Goal: Task Accomplishment & Management: Complete application form

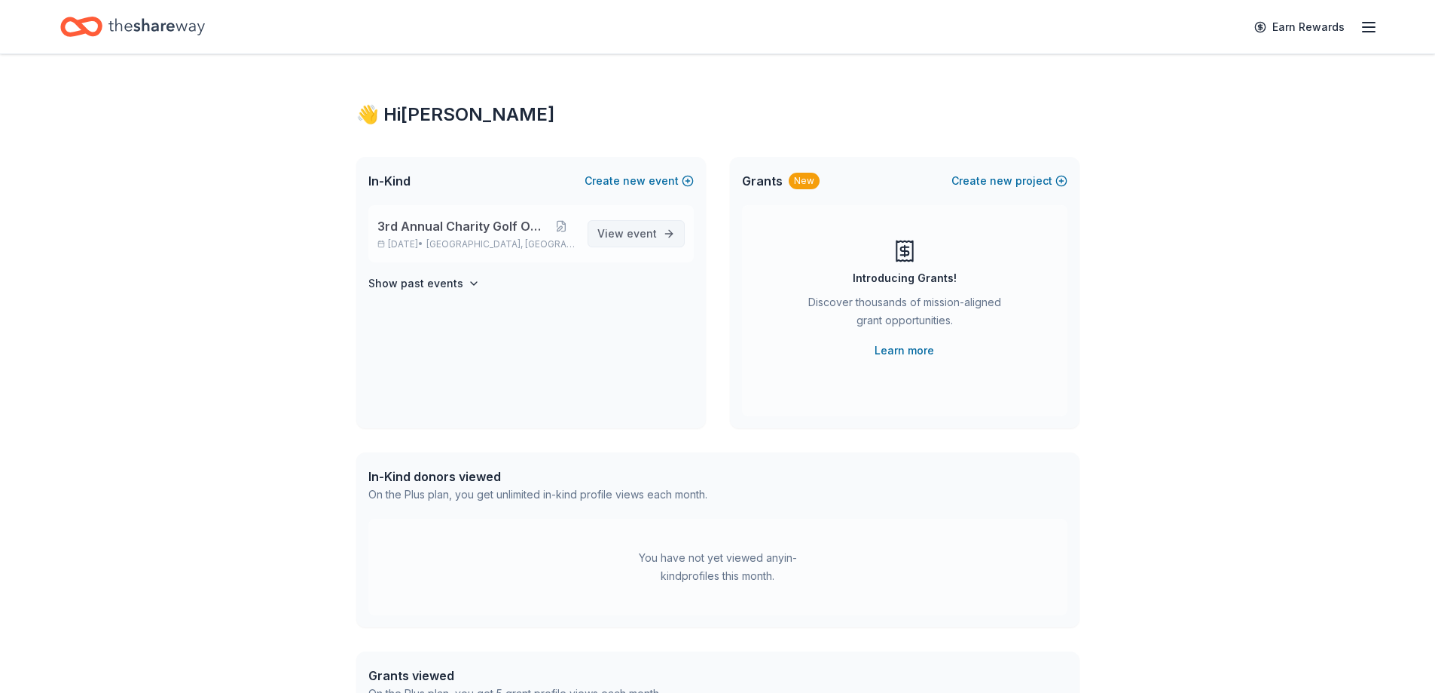
click at [648, 235] on span "event" at bounding box center [642, 233] width 30 height 13
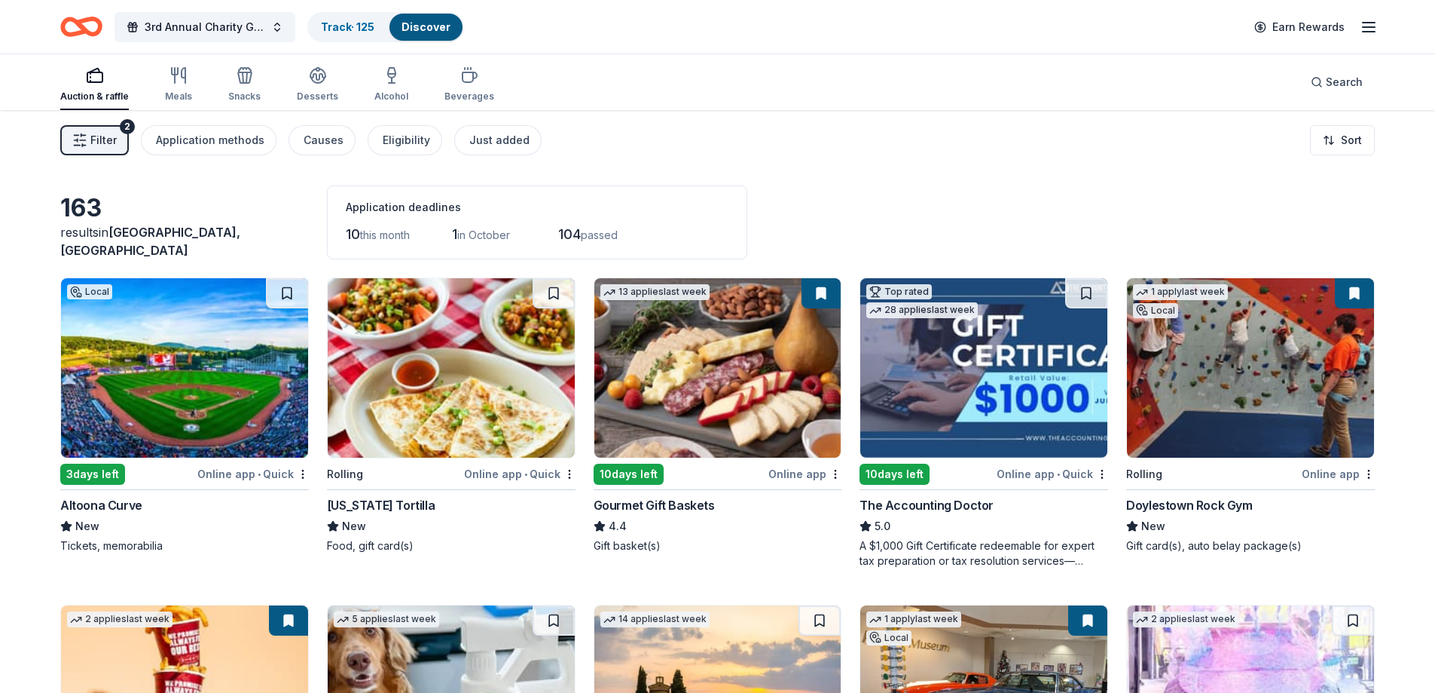
click at [95, 140] on span "Filter" at bounding box center [103, 140] width 26 height 18
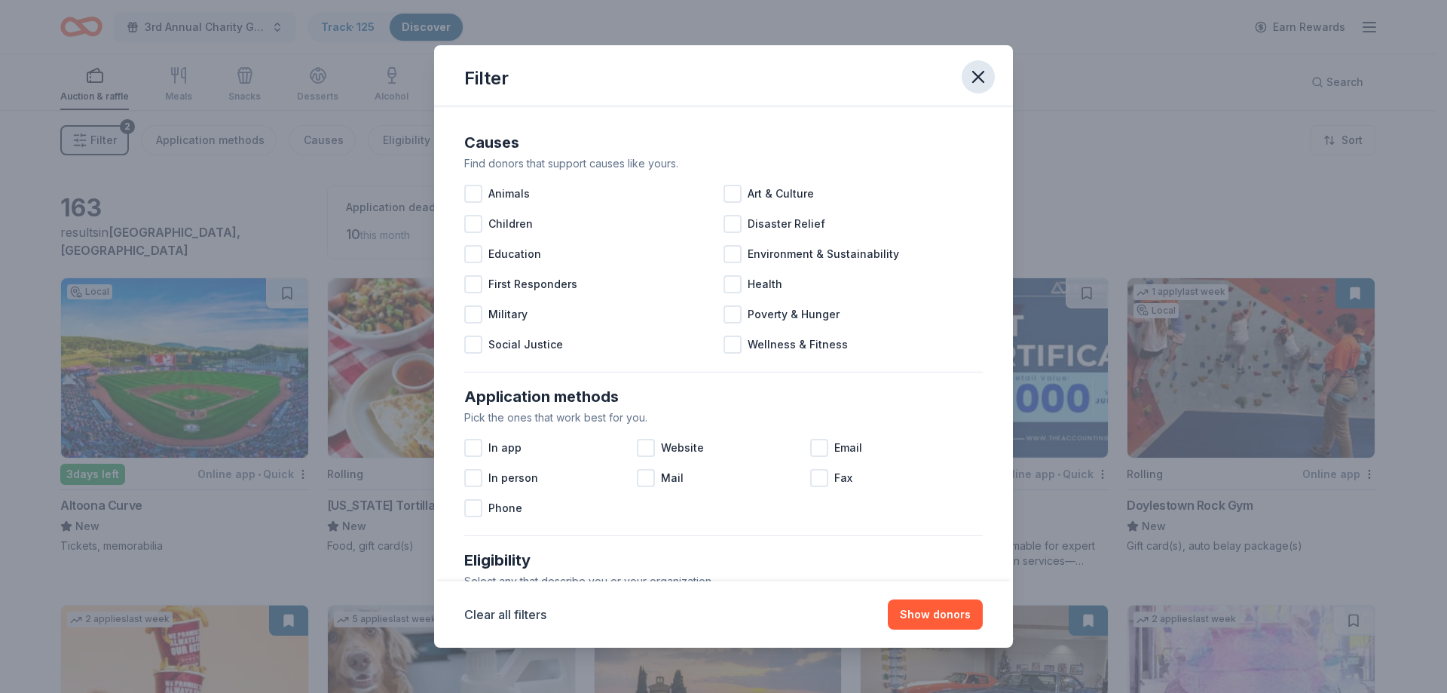
click at [972, 75] on icon "button" at bounding box center [978, 76] width 21 height 21
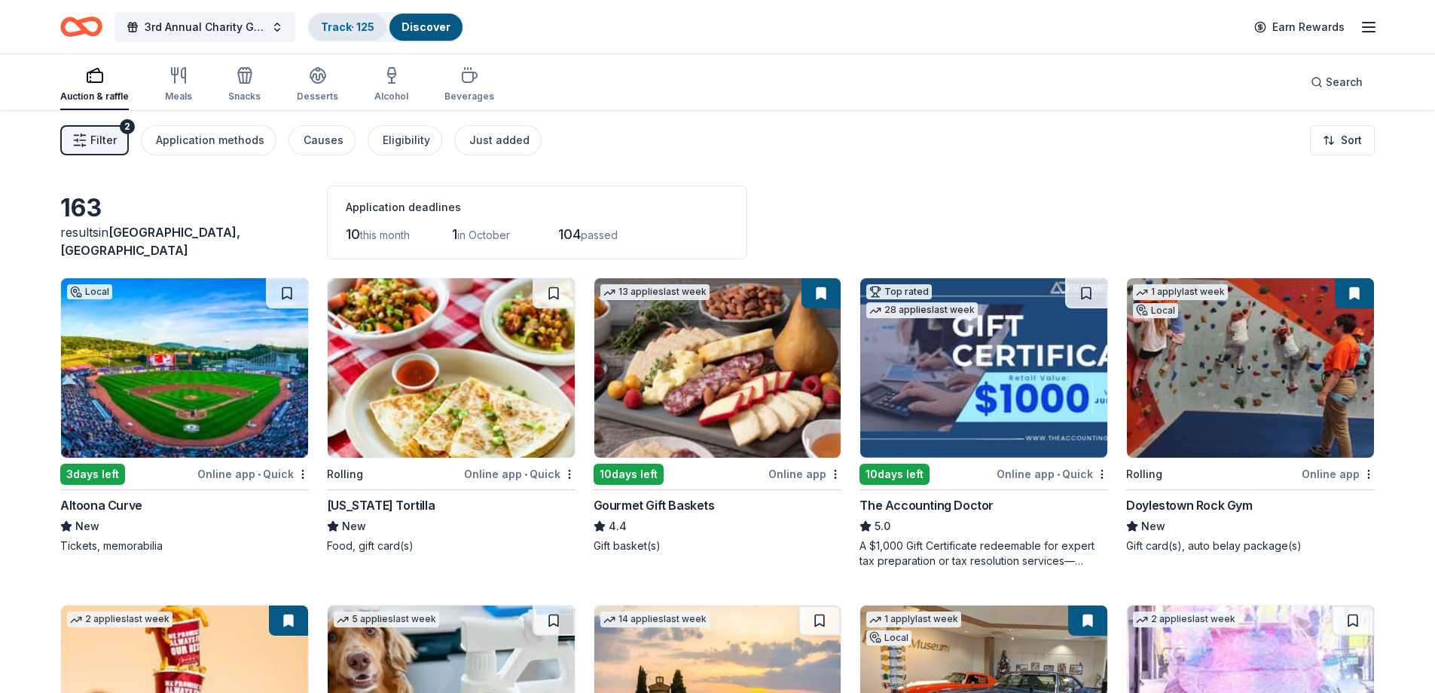
click at [348, 32] on div "Track · 125" at bounding box center [348, 27] width 78 height 27
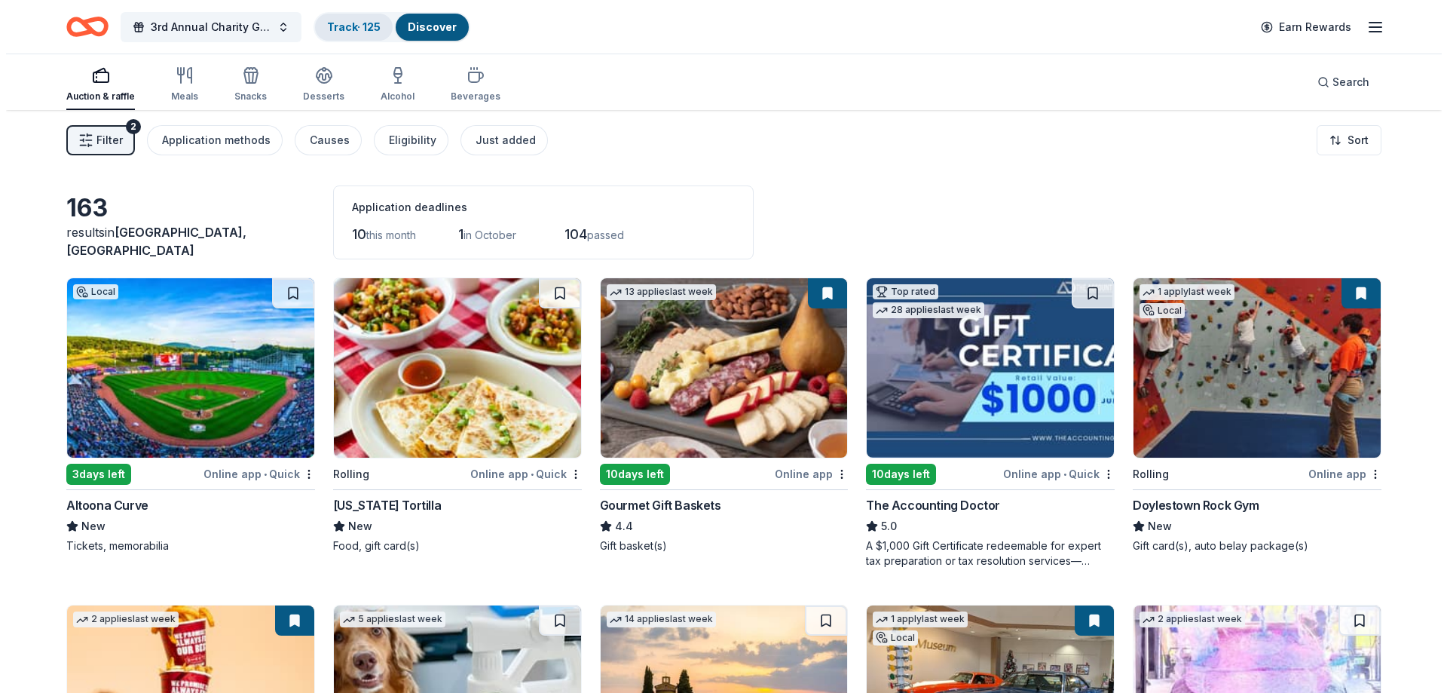
scroll to position [1, 0]
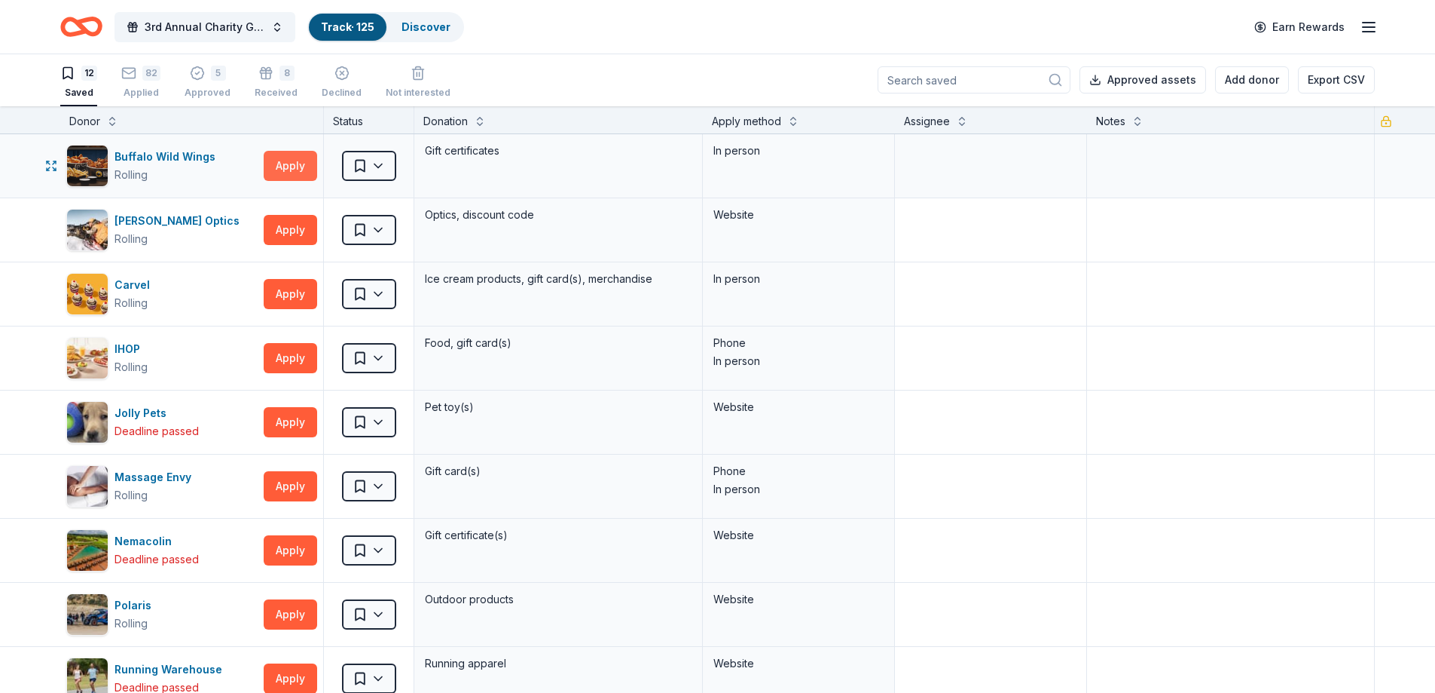
click at [292, 167] on button "Apply" at bounding box center [291, 166] width 54 height 30
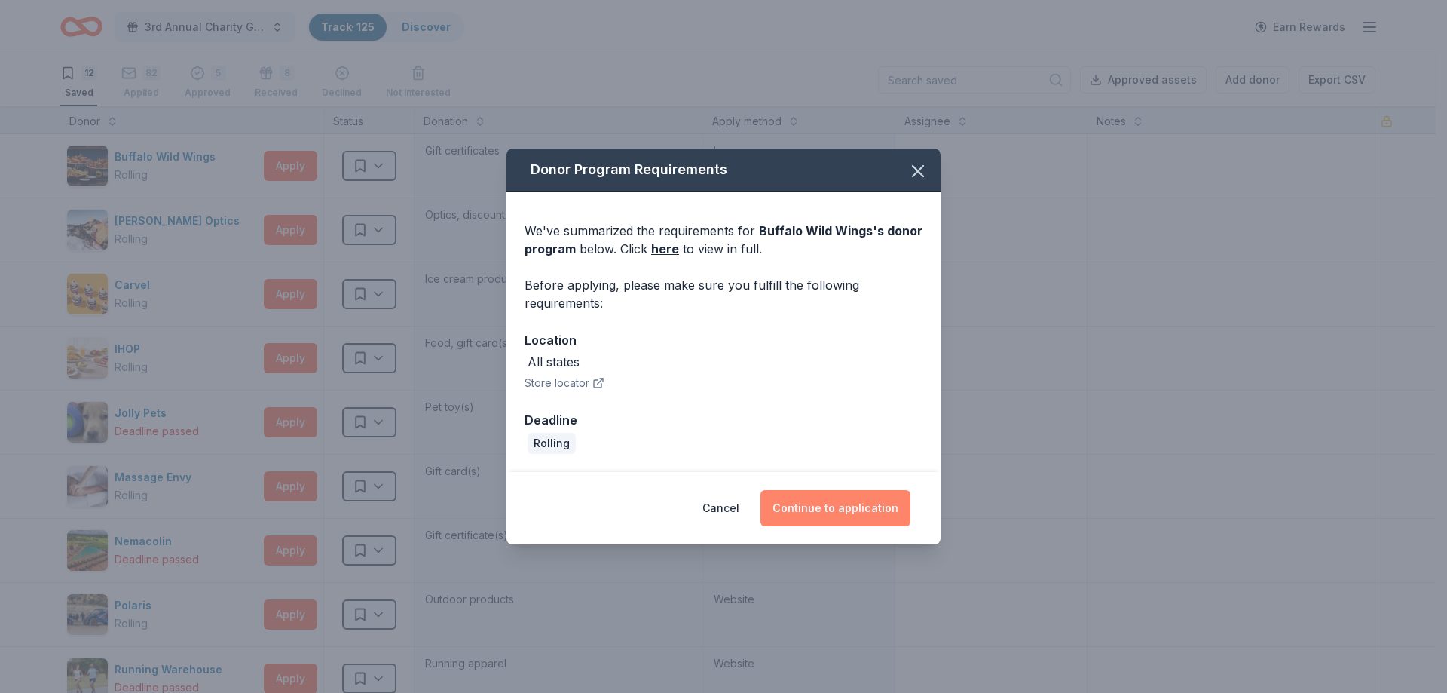
click at [837, 505] on button "Continue to application" at bounding box center [835, 508] width 150 height 36
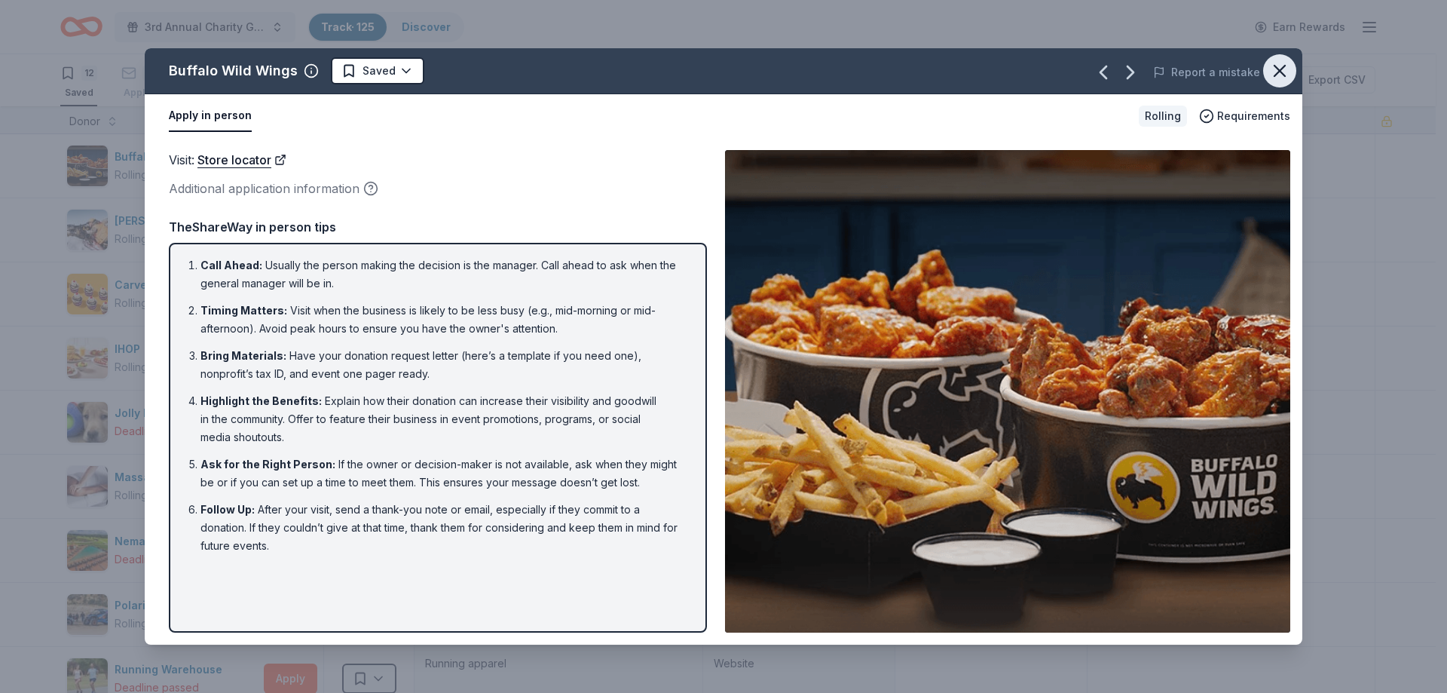
click at [1286, 67] on icon "button" at bounding box center [1279, 70] width 21 height 21
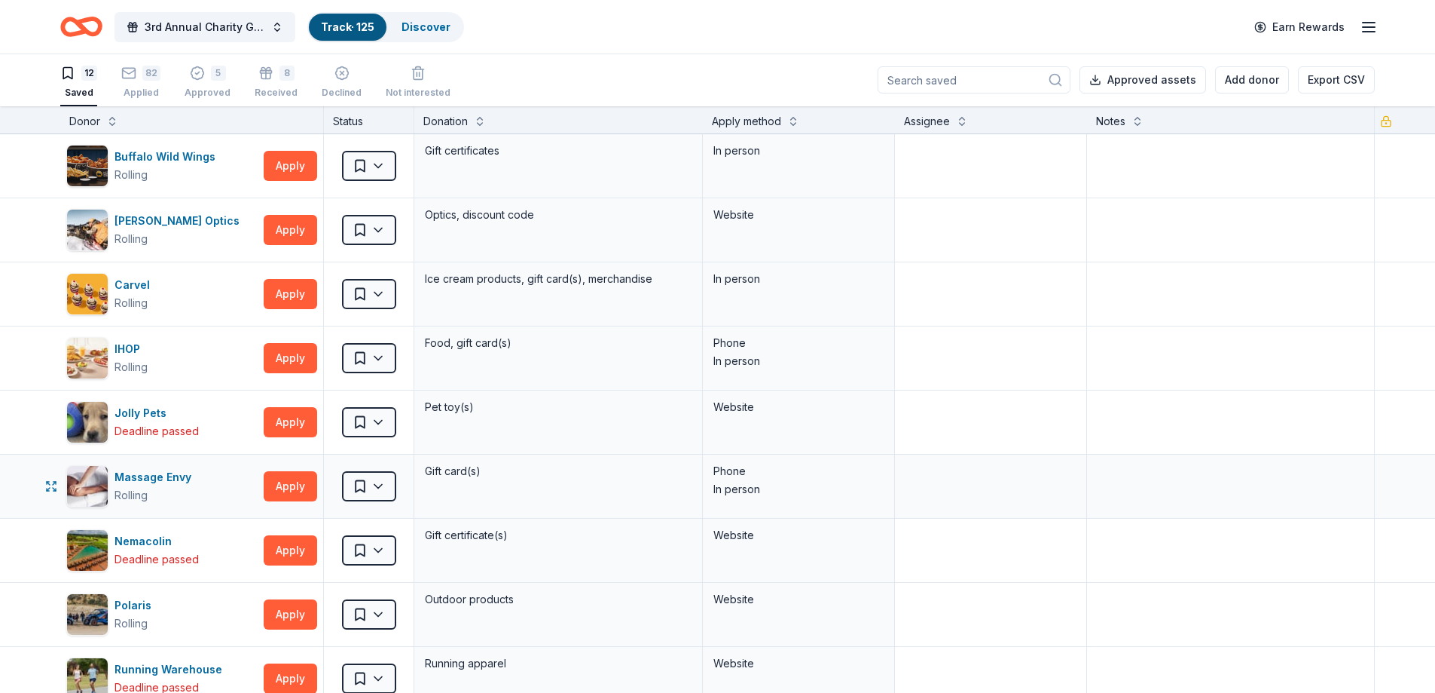
click at [288, 501] on div "Massage Envy Rolling Apply" at bounding box center [191, 485] width 263 height 63
click at [288, 497] on button "Apply" at bounding box center [291, 486] width 54 height 30
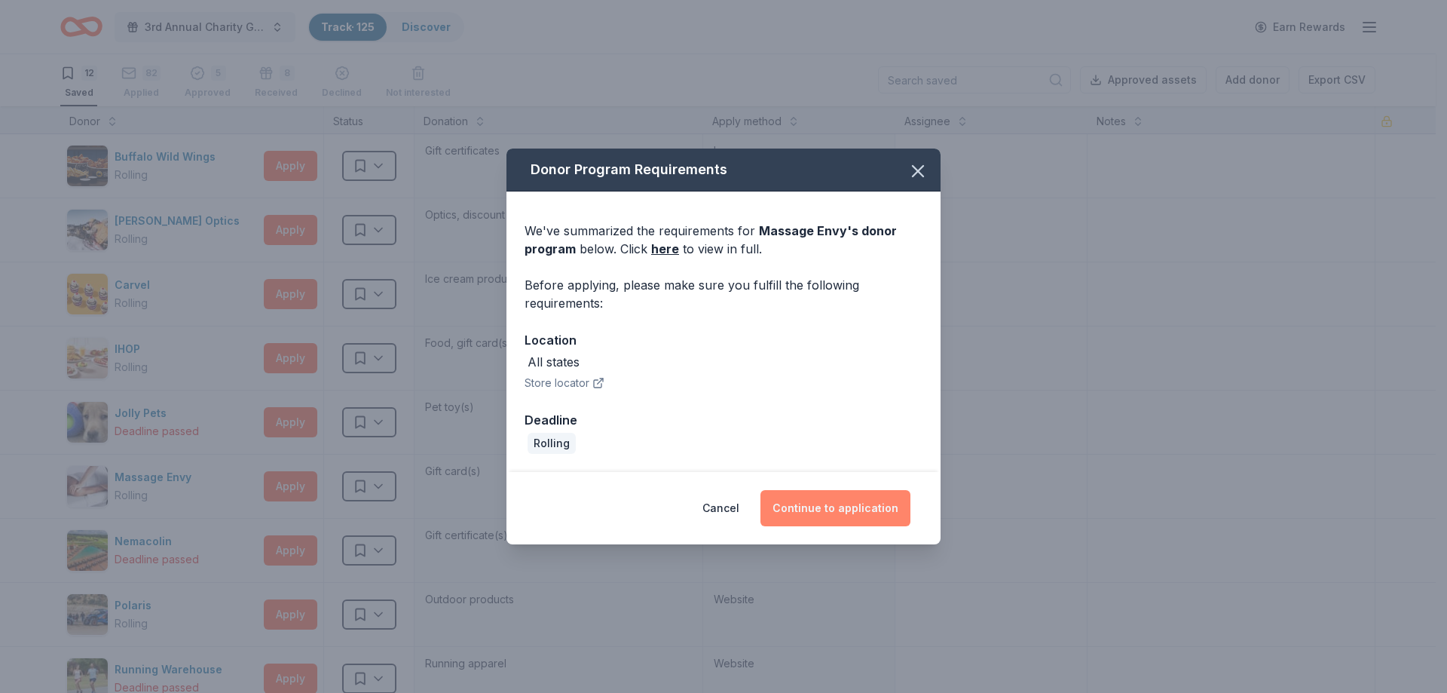
click at [816, 507] on button "Continue to application" at bounding box center [835, 508] width 150 height 36
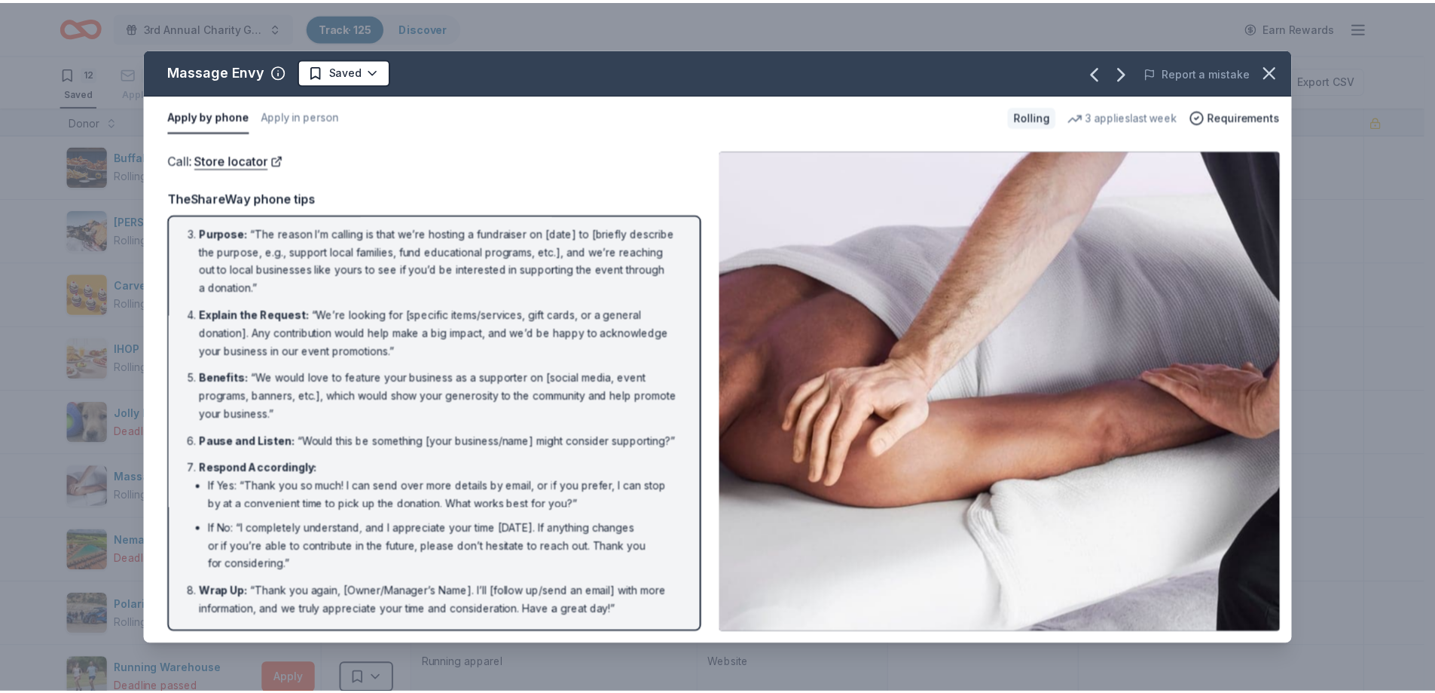
scroll to position [0, 0]
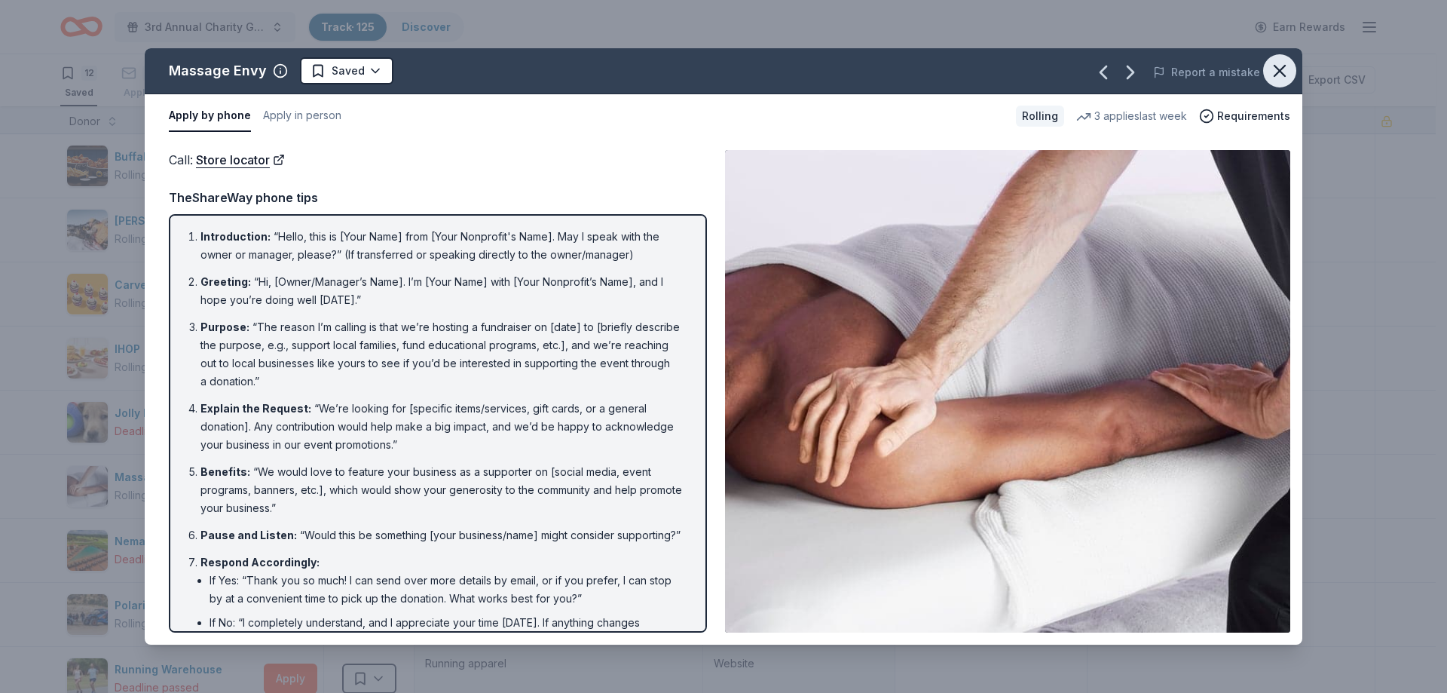
click at [1281, 75] on icon "button" at bounding box center [1279, 70] width 21 height 21
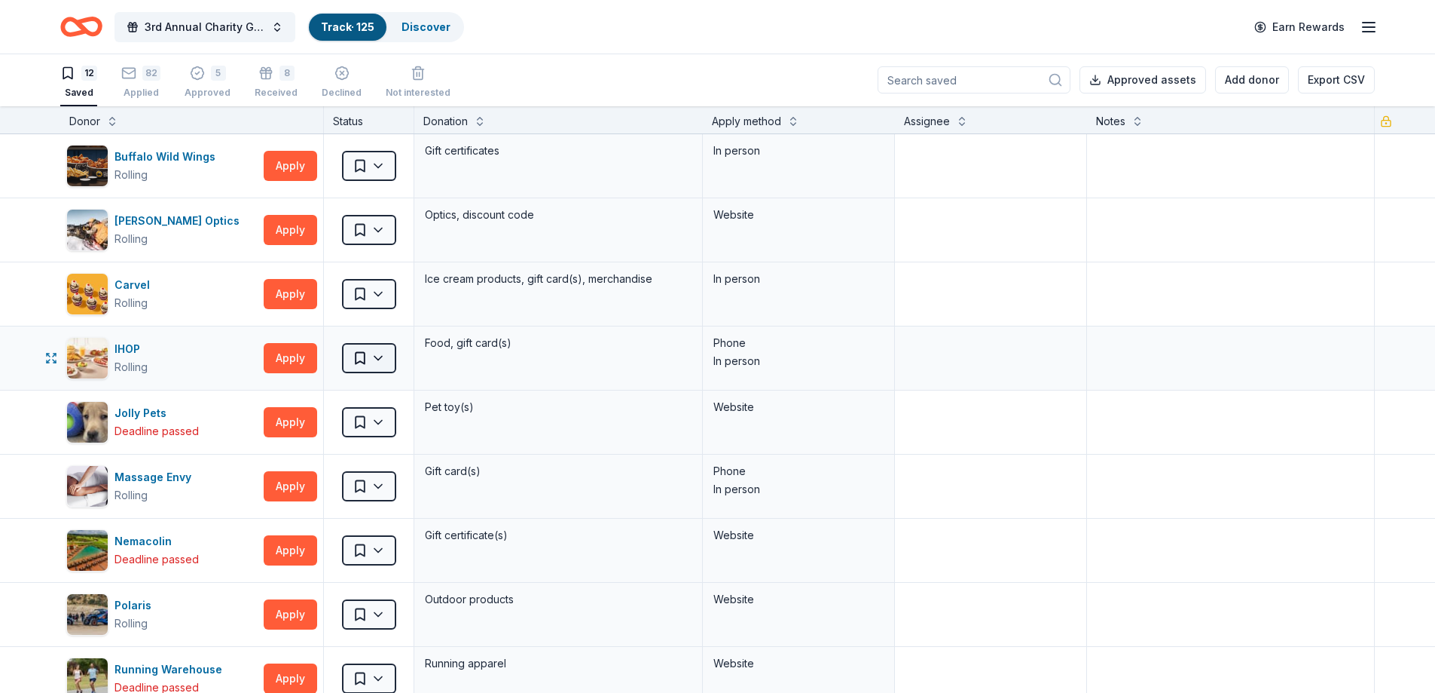
click at [387, 354] on html "3rd Annual Charity Golf Outing Track · 125 Discover Earn Rewards 12 Saved 82 Ap…" at bounding box center [717, 345] width 1435 height 693
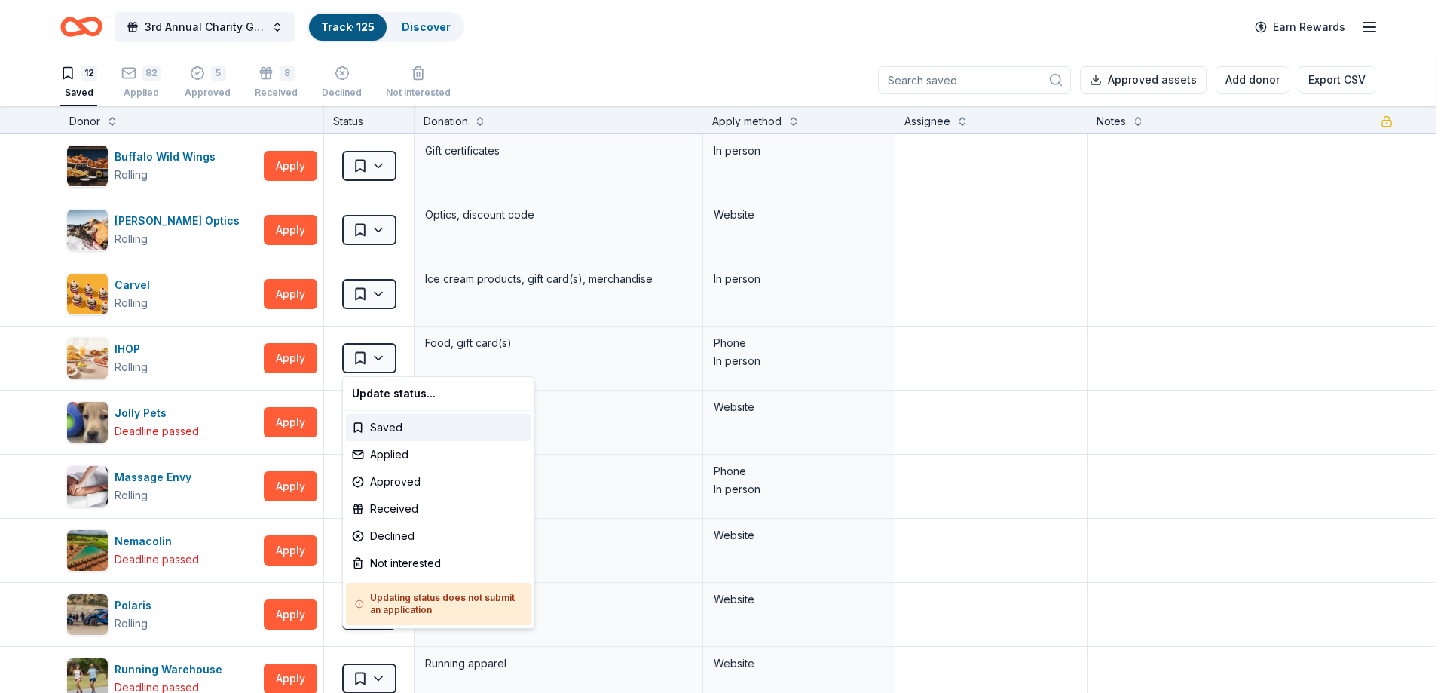
click at [729, 83] on html "3rd Annual Charity Golf Outing Track · 125 Discover Earn Rewards 12 Saved 82 Ap…" at bounding box center [723, 345] width 1447 height 693
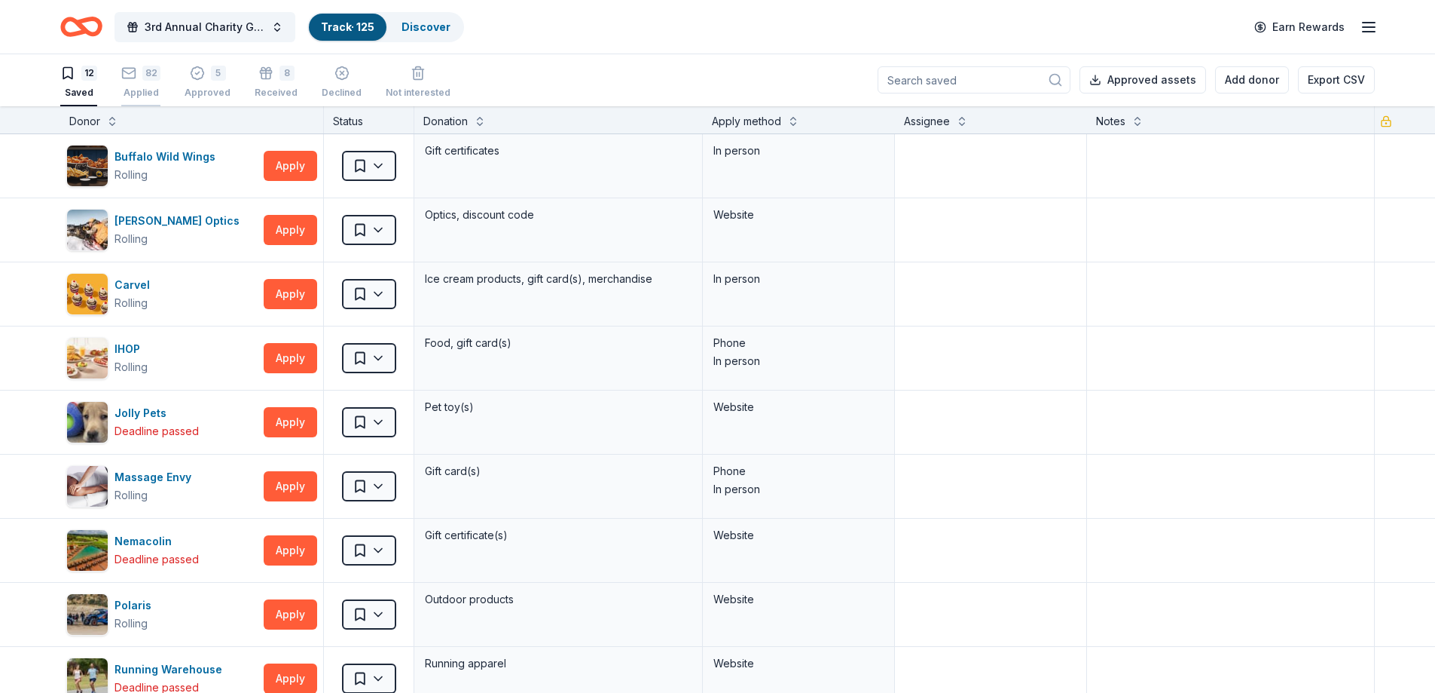
click at [142, 76] on div "82" at bounding box center [151, 73] width 18 height 15
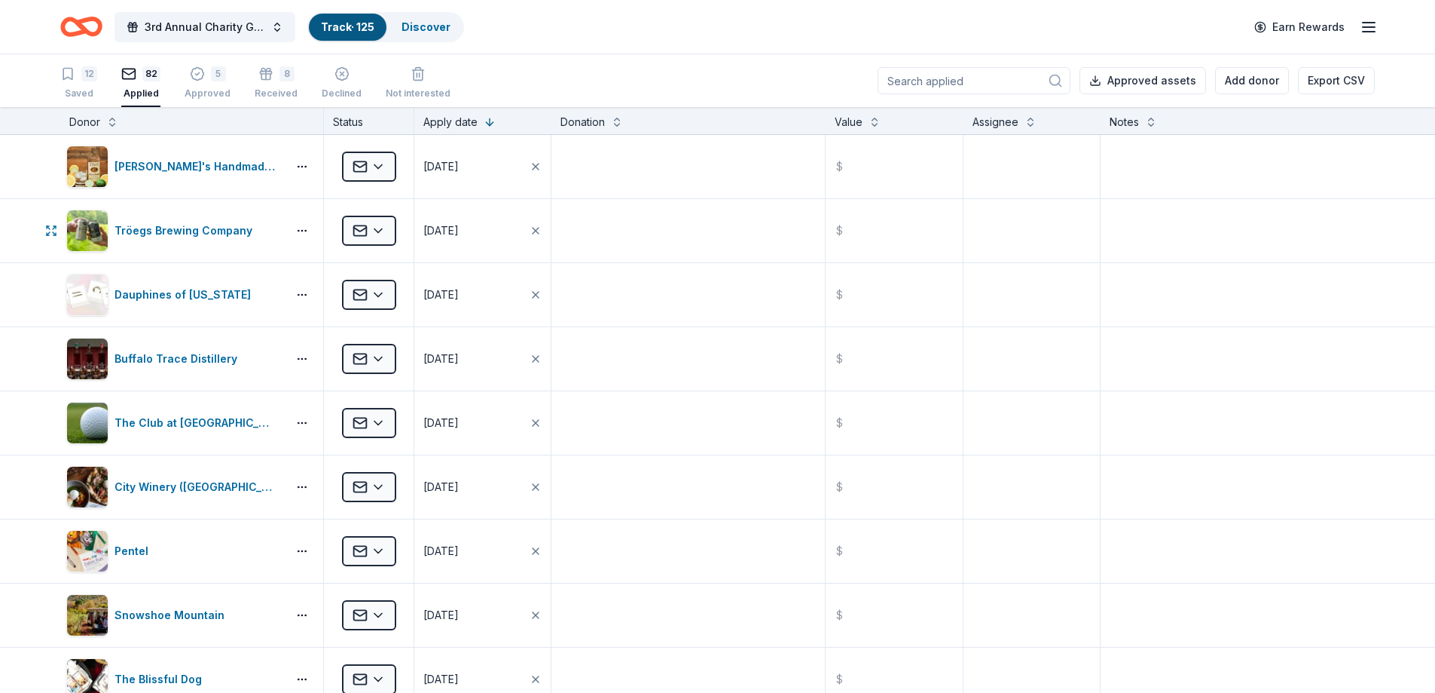
click at [378, 231] on html "3rd Annual Charity Golf Outing Track · 125 Discover Earn Rewards 12 Saved 82 Ap…" at bounding box center [717, 346] width 1435 height 693
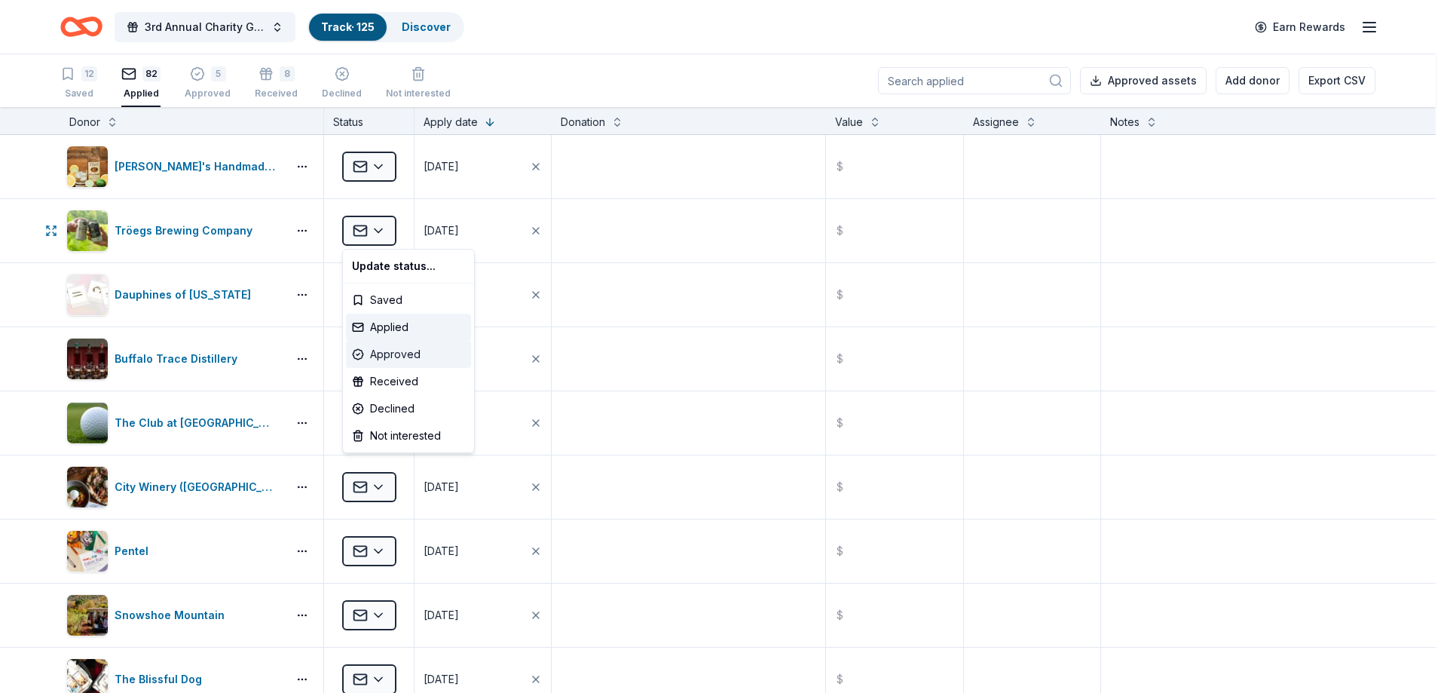
click at [402, 354] on div "Approved" at bounding box center [408, 354] width 125 height 27
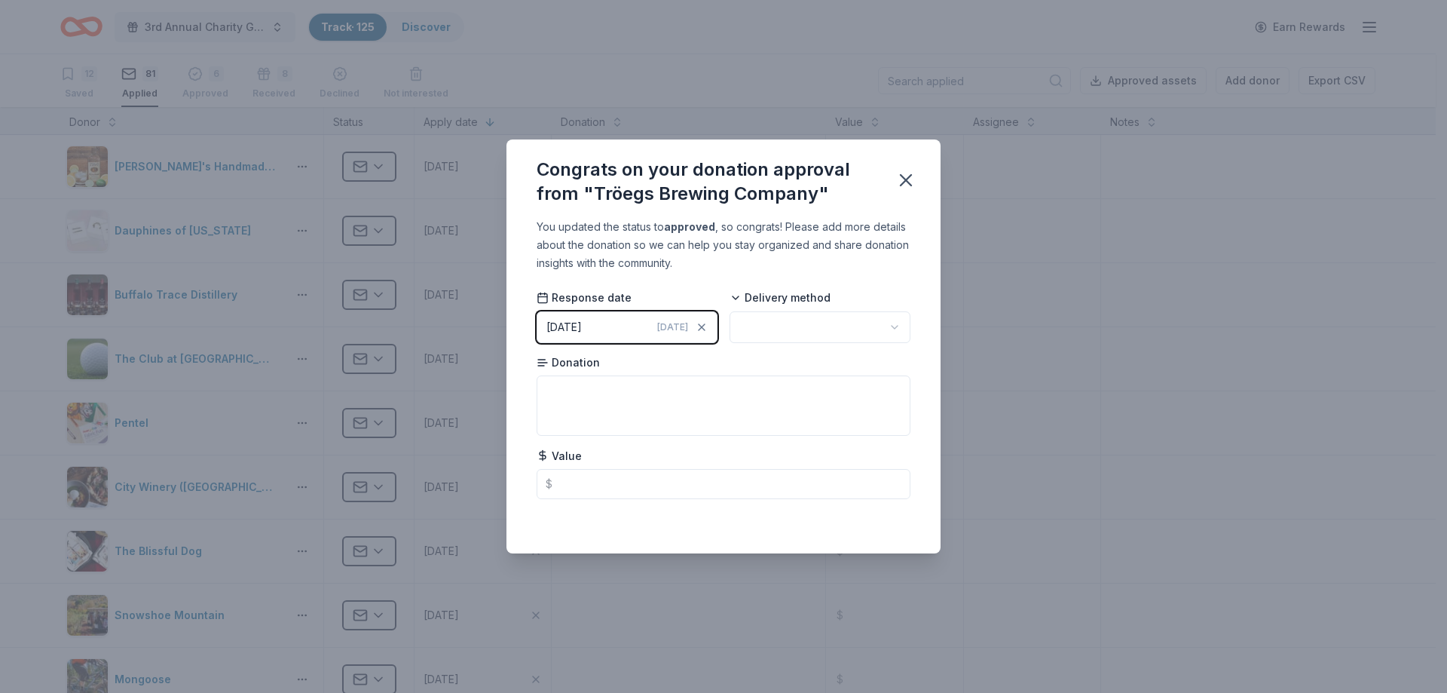
click at [901, 327] on html "3rd Annual Charity Golf Outing Track · 125 Discover Earn Rewards 12 Saved 81 Ap…" at bounding box center [723, 346] width 1447 height 693
drag, startPoint x: 903, startPoint y: 177, endPoint x: 483, endPoint y: 218, distance: 421.7
click at [899, 177] on icon "button" at bounding box center [905, 180] width 21 height 21
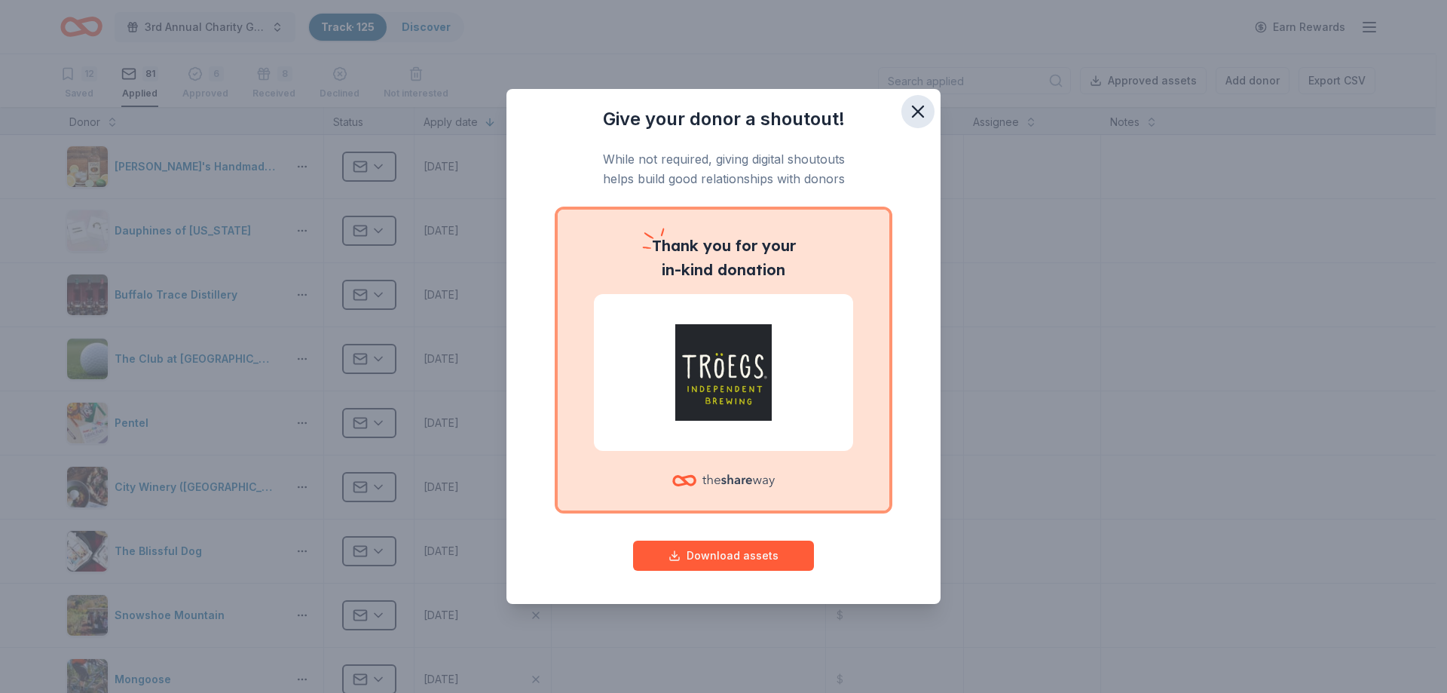
click at [919, 114] on icon "button" at bounding box center [917, 111] width 21 height 21
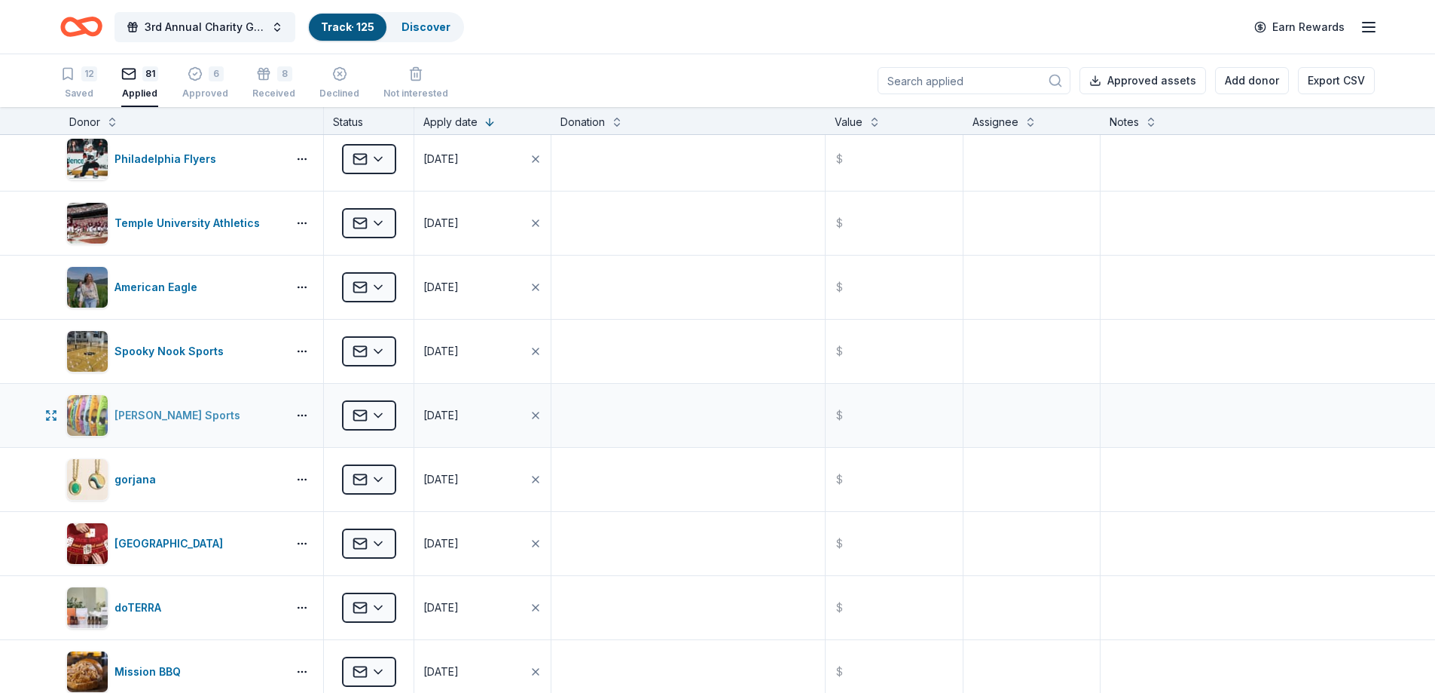
scroll to position [3240, 0]
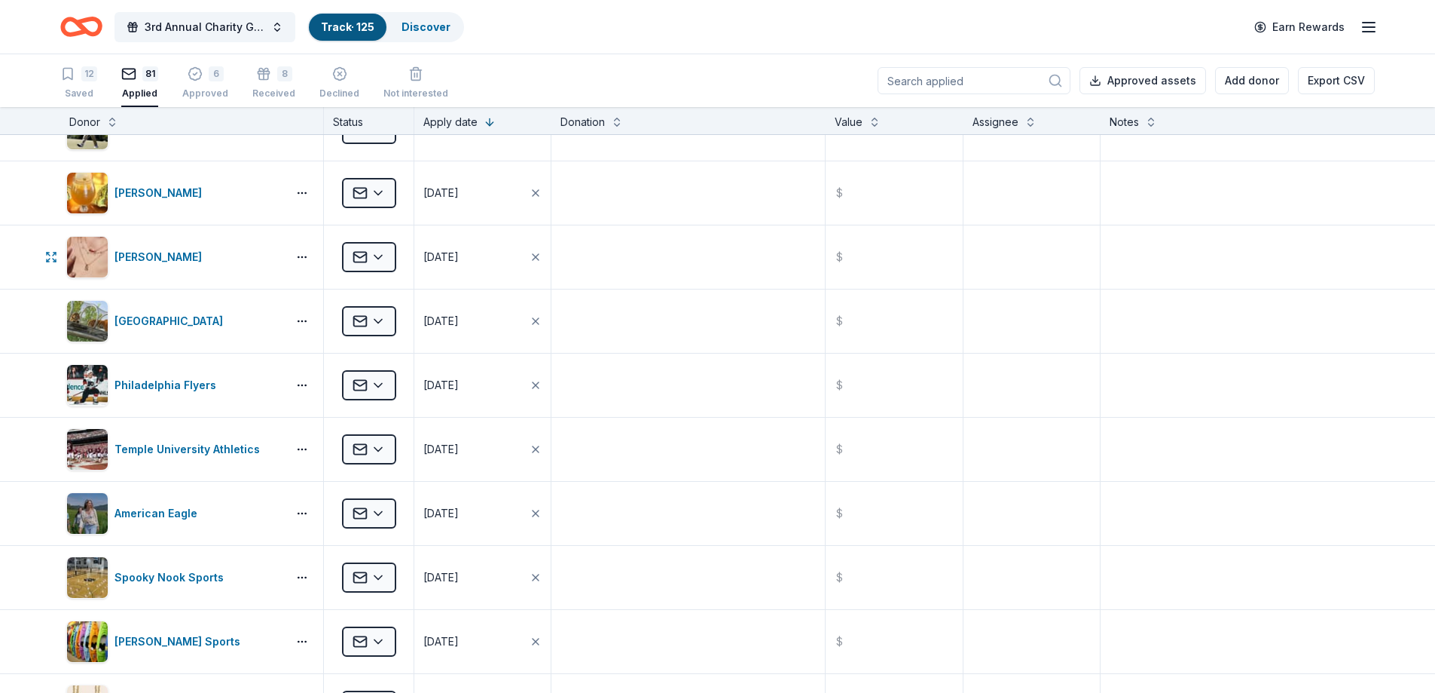
click at [375, 258] on html "3rd Annual Charity Golf Outing Track · 125 Discover Earn Rewards 12 Saved 81 Ap…" at bounding box center [717, 346] width 1435 height 693
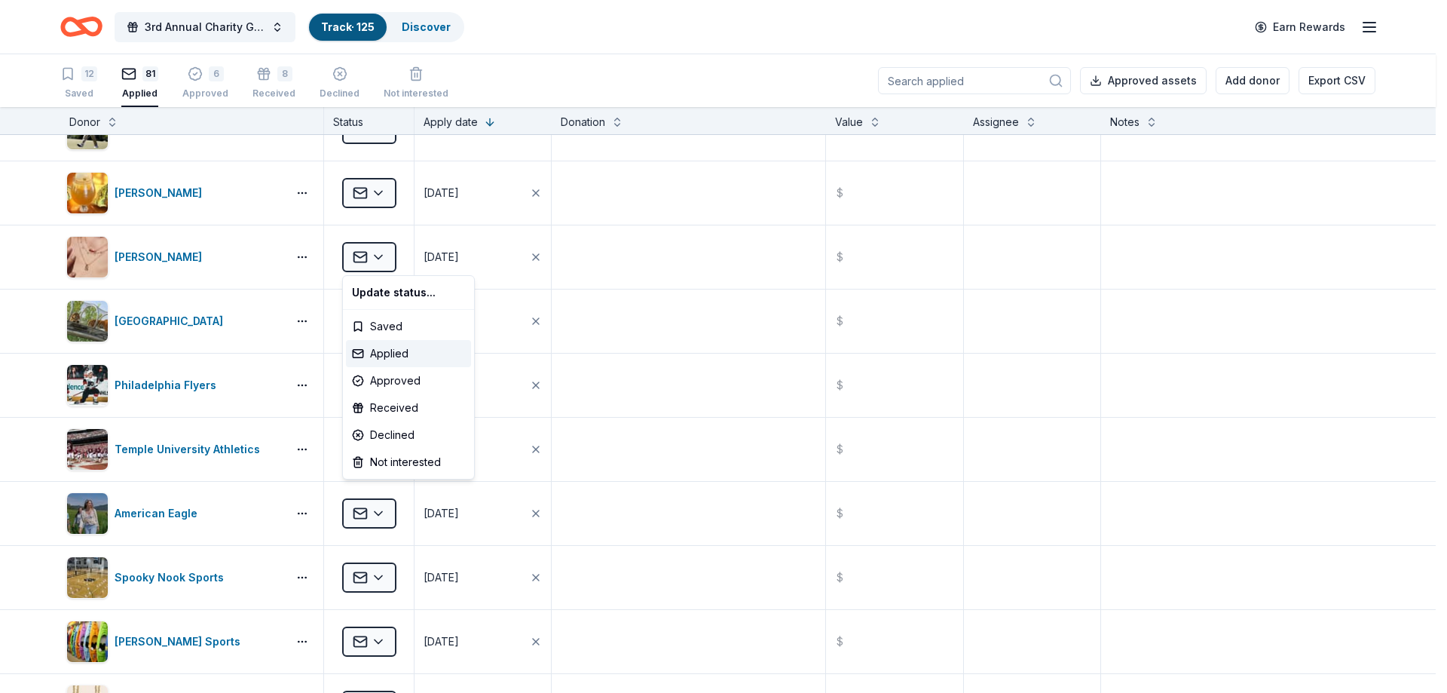
click at [216, 75] on html "3rd Annual Charity Golf Outing Track · 125 Discover Earn Rewards 12 Saved 81 Ap…" at bounding box center [723, 346] width 1447 height 693
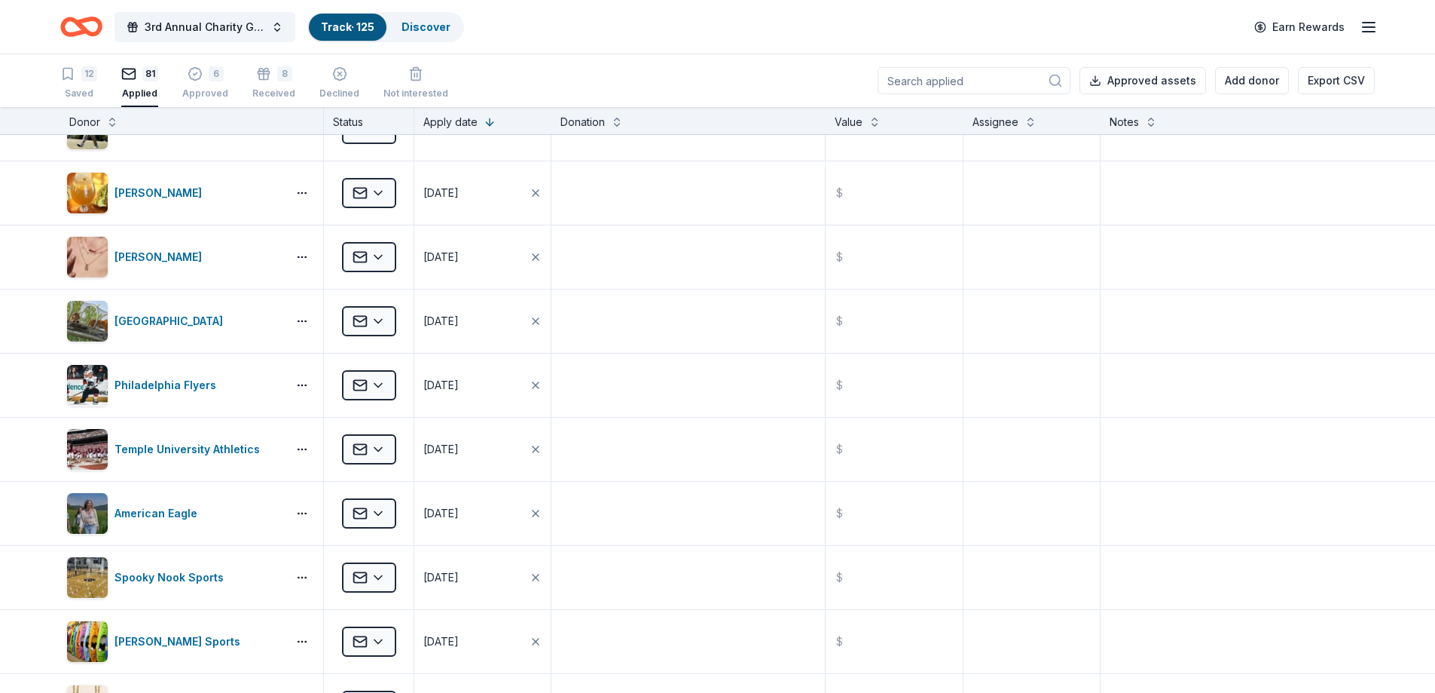
click at [216, 73] on div "6" at bounding box center [216, 65] width 15 height 15
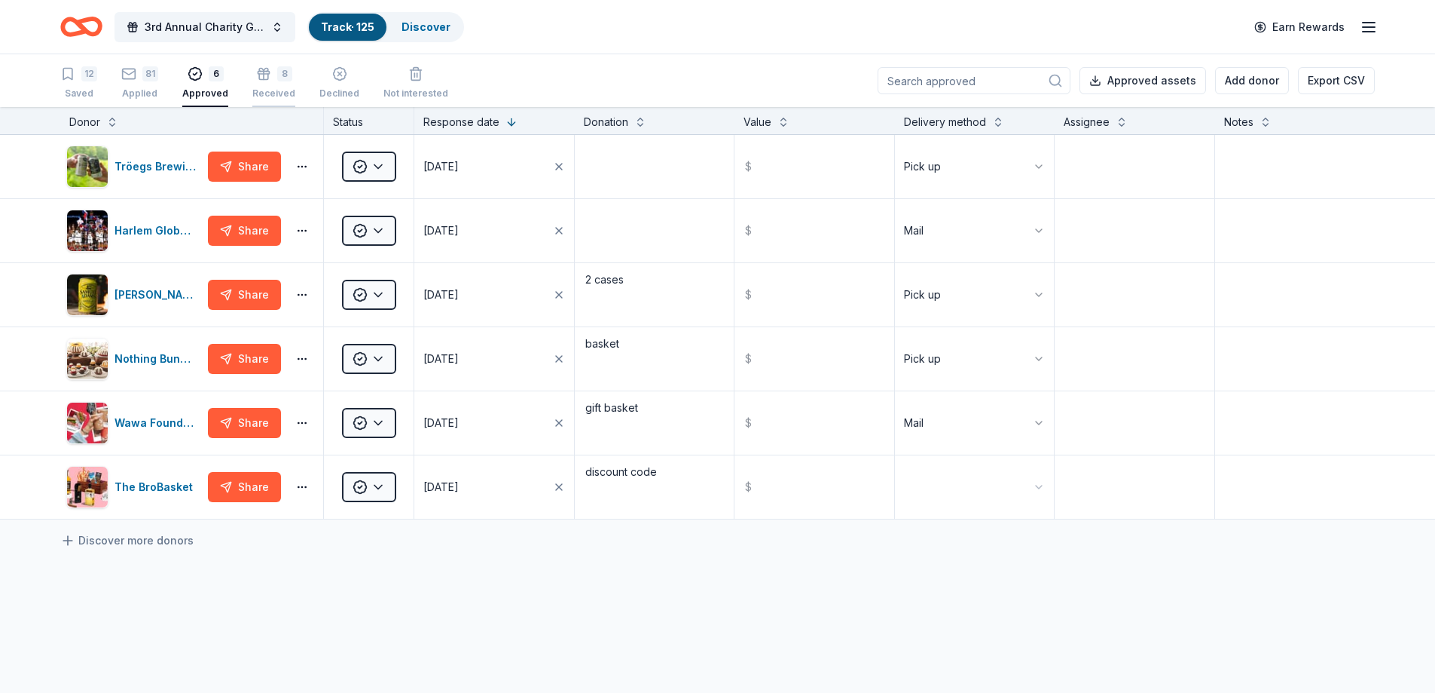
click at [270, 82] on div "8 Received" at bounding box center [273, 82] width 43 height 33
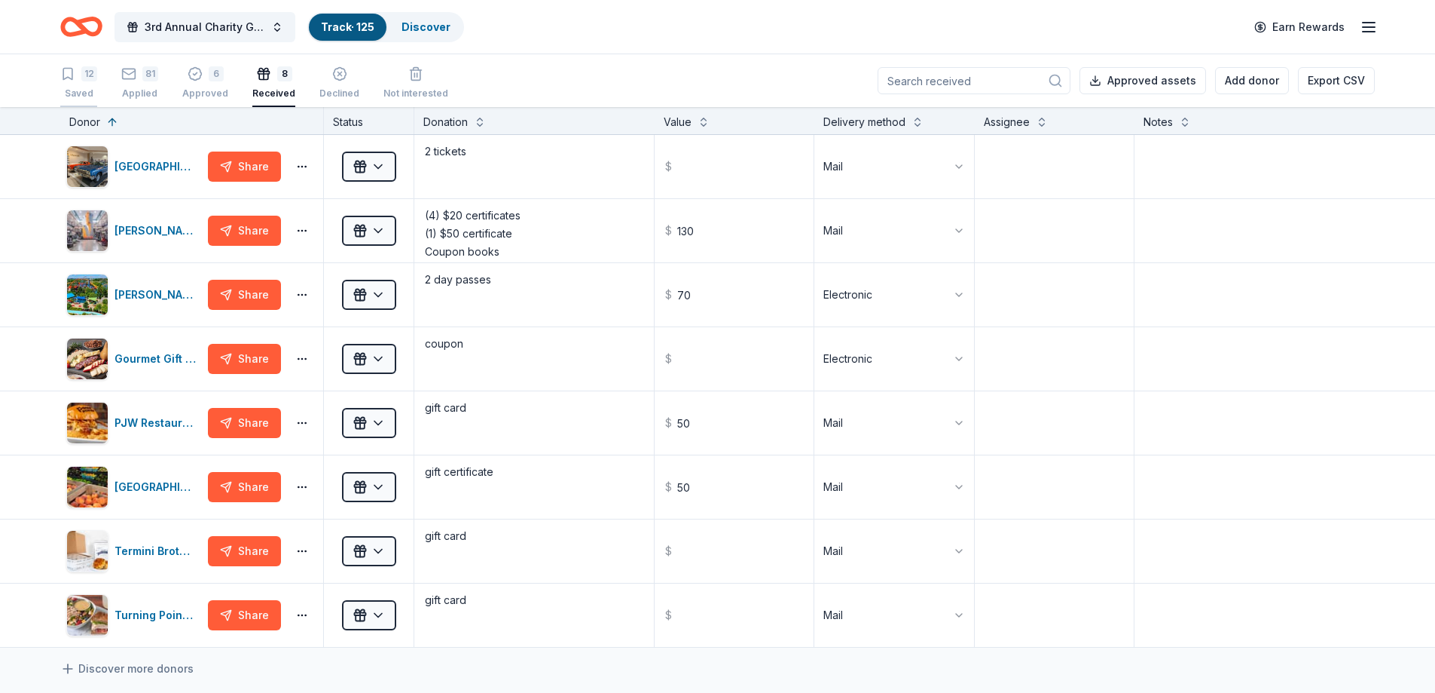
click at [83, 76] on div "12" at bounding box center [89, 73] width 16 height 15
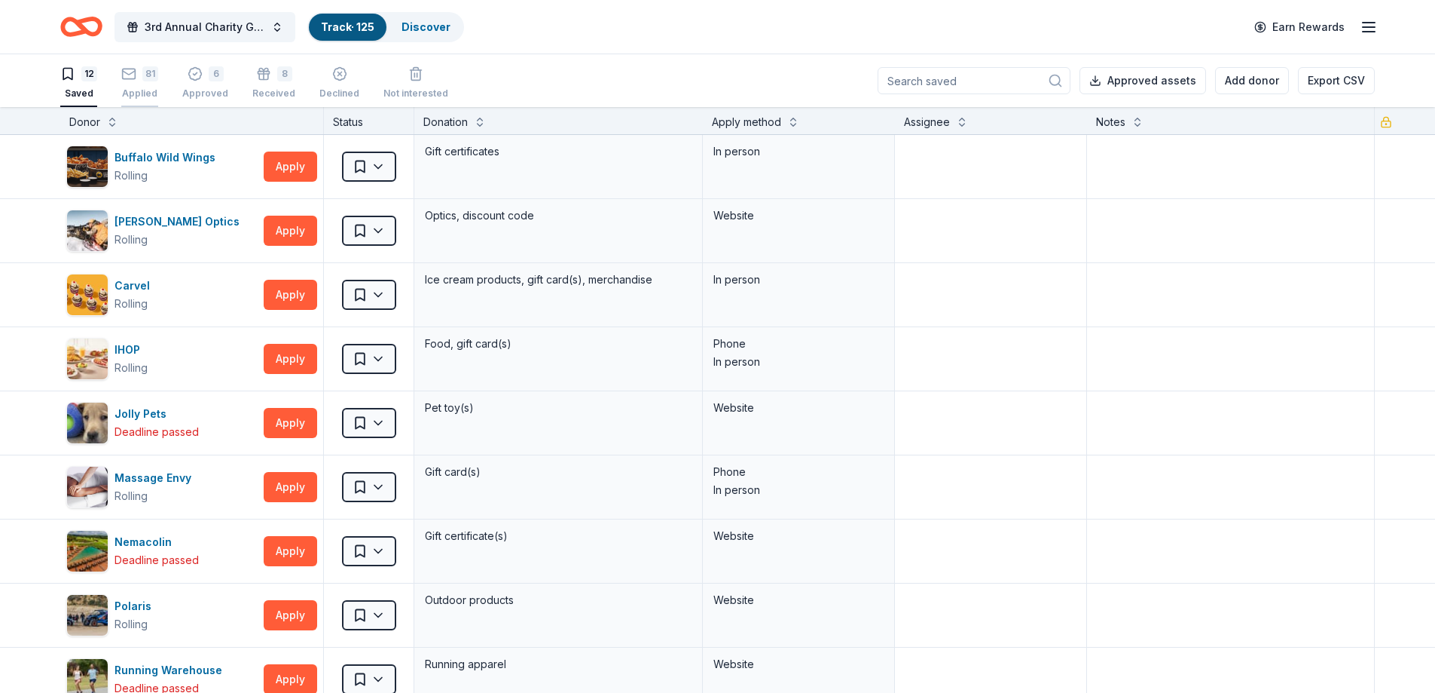
click at [141, 75] on div "81" at bounding box center [139, 73] width 37 height 15
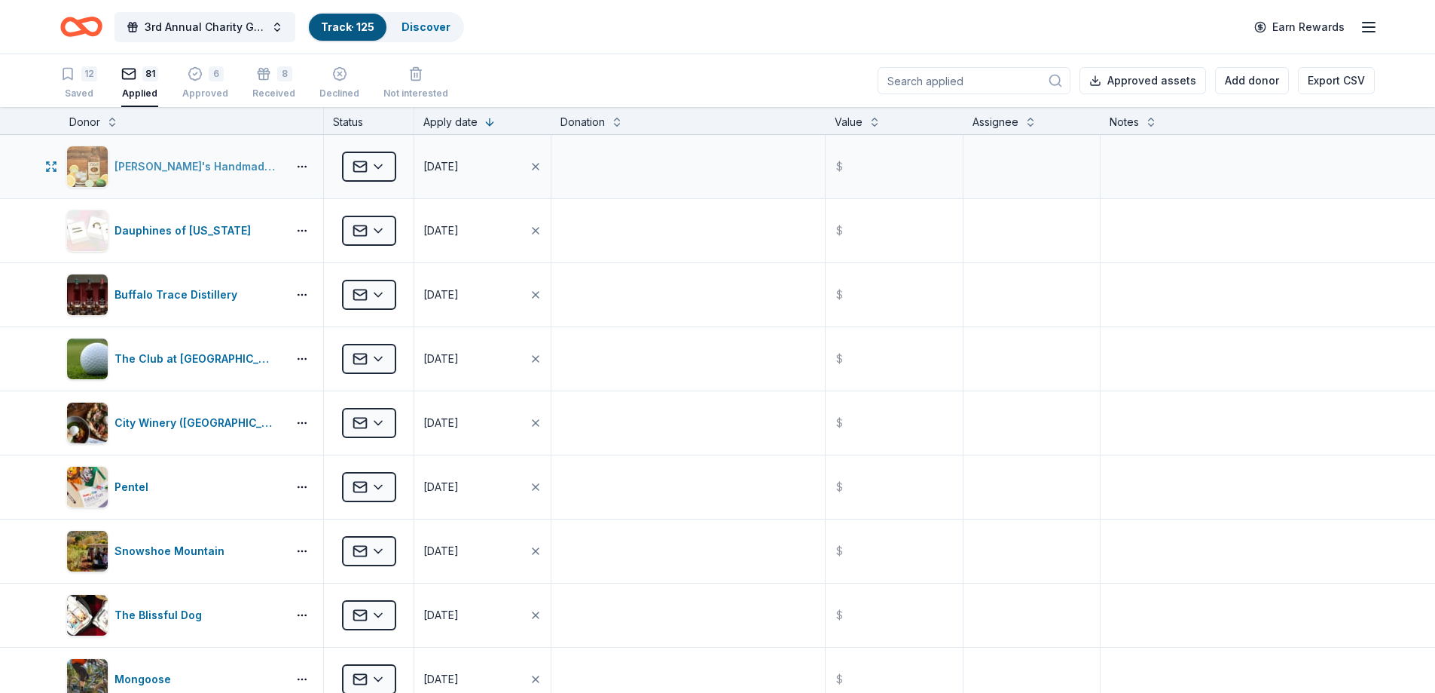
click at [128, 161] on div "[PERSON_NAME]'s Handmade Vodka" at bounding box center [198, 166] width 167 height 18
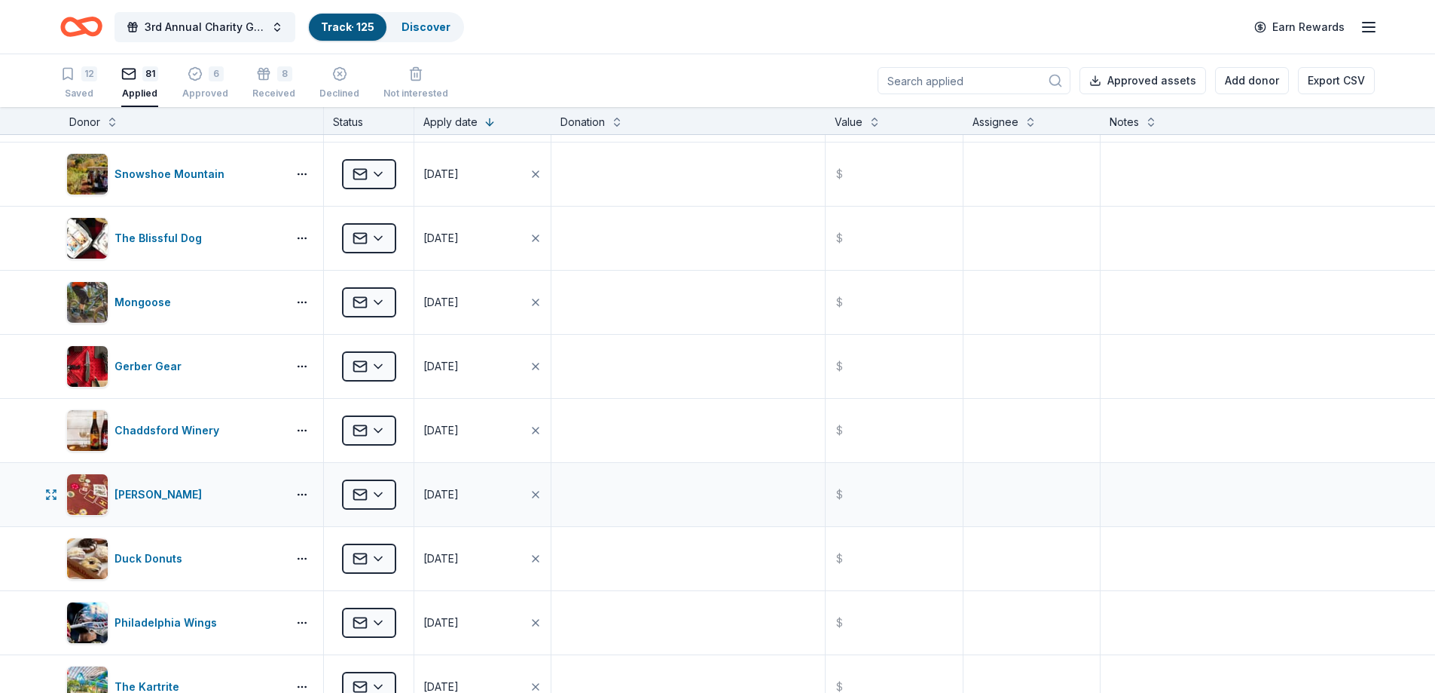
scroll to position [527, 0]
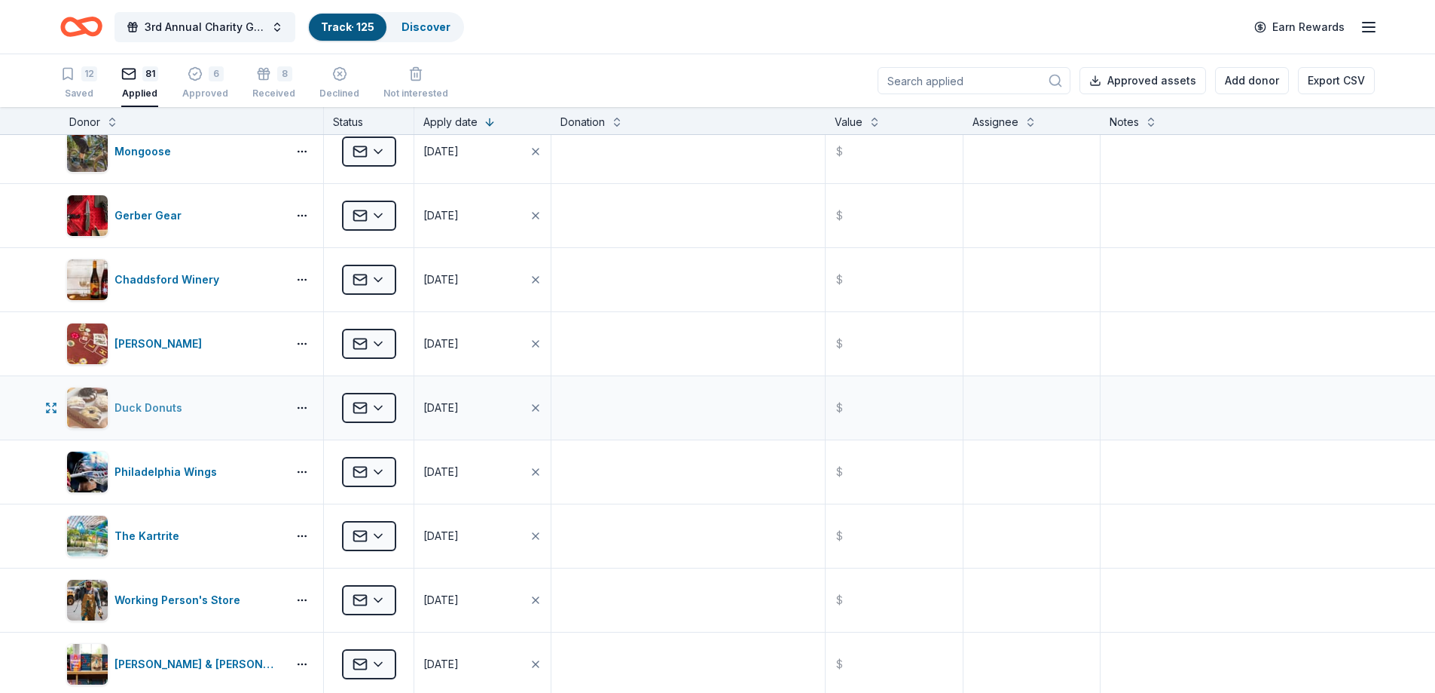
click at [168, 415] on div "Duck Donuts" at bounding box center [152, 408] width 74 height 18
